Goal: Go to known website: Access a specific website the user already knows

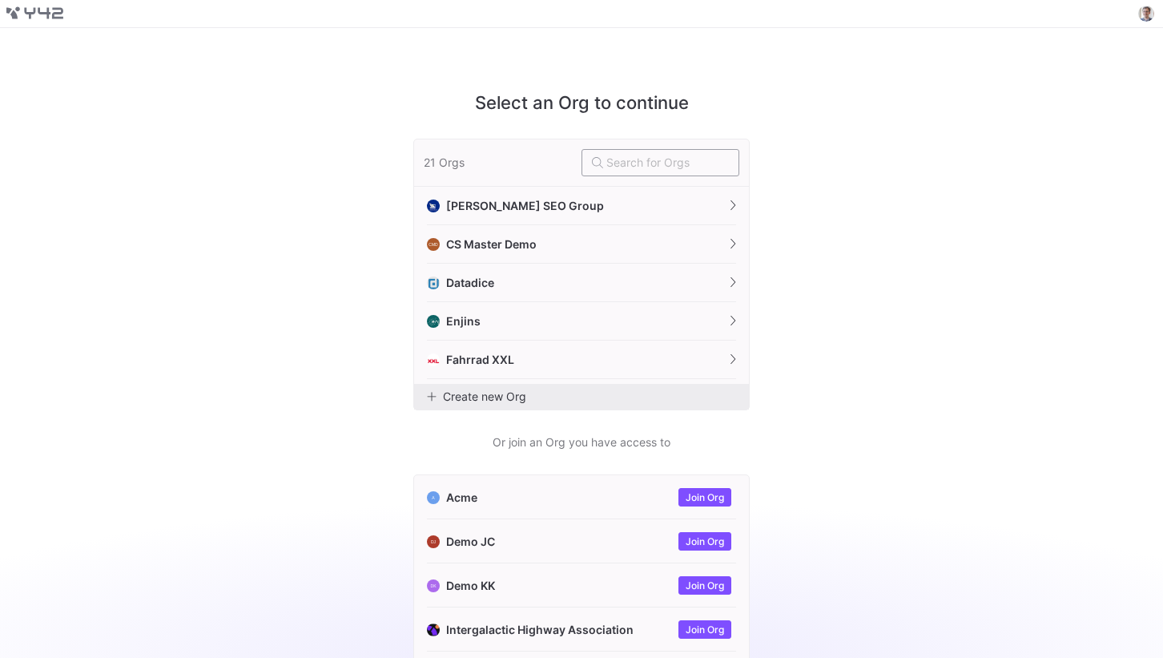
click at [670, 167] on input "text" at bounding box center [667, 162] width 123 height 13
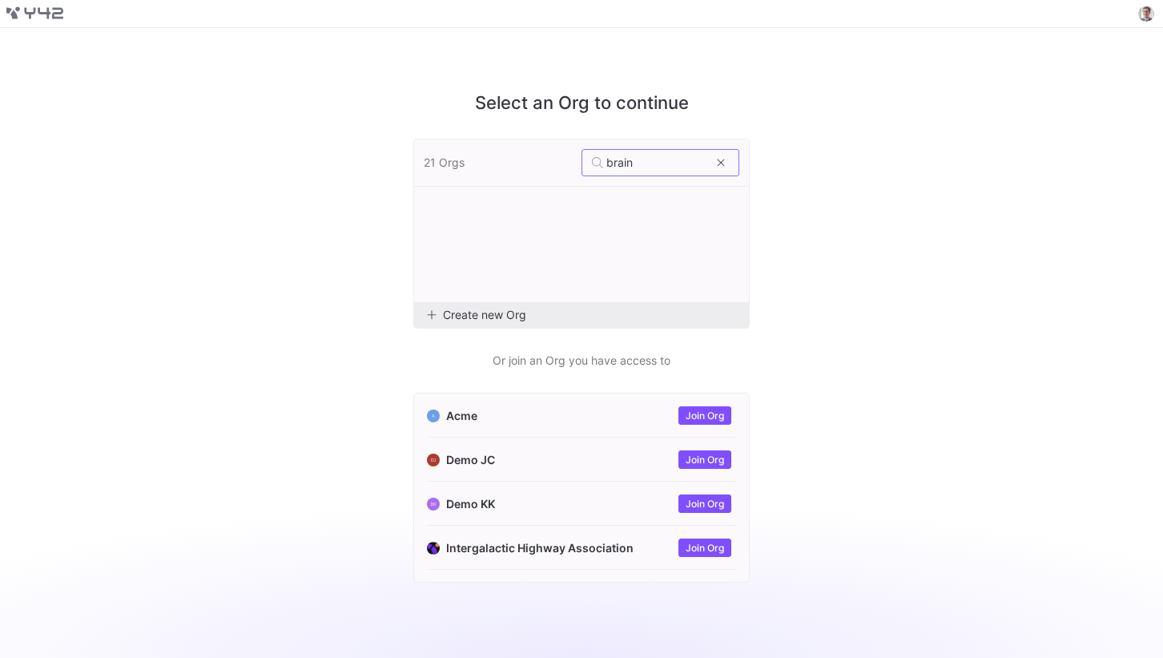
type input "brain"
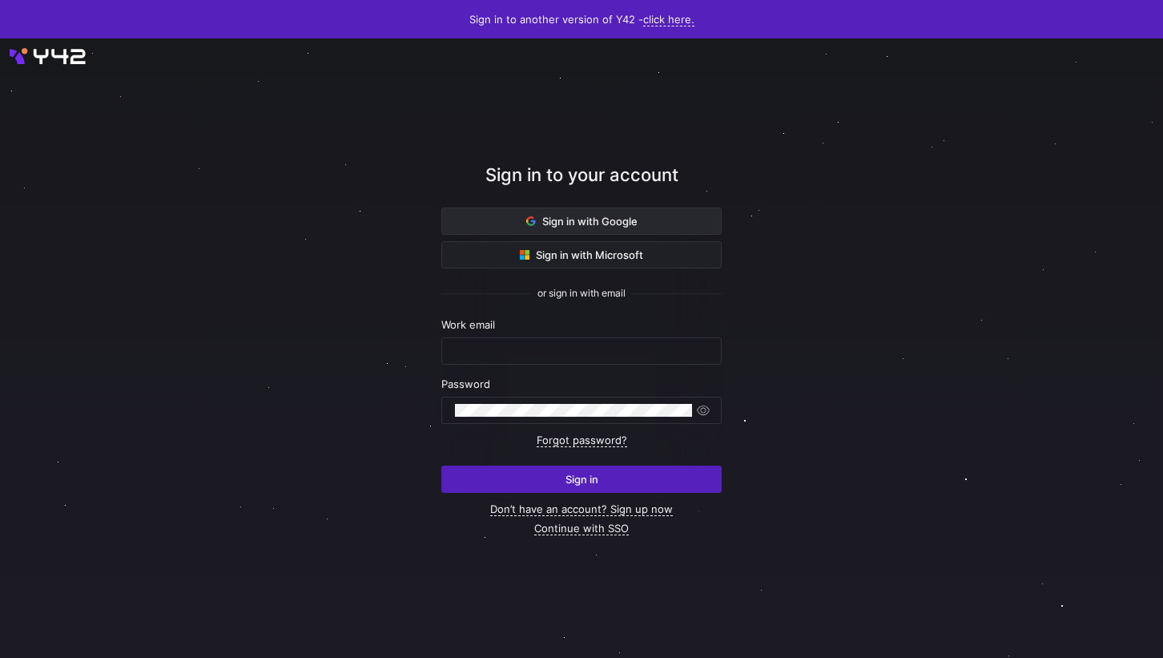
click at [643, 219] on span at bounding box center [581, 221] width 279 height 26
